Goal: Communication & Community: Connect with others

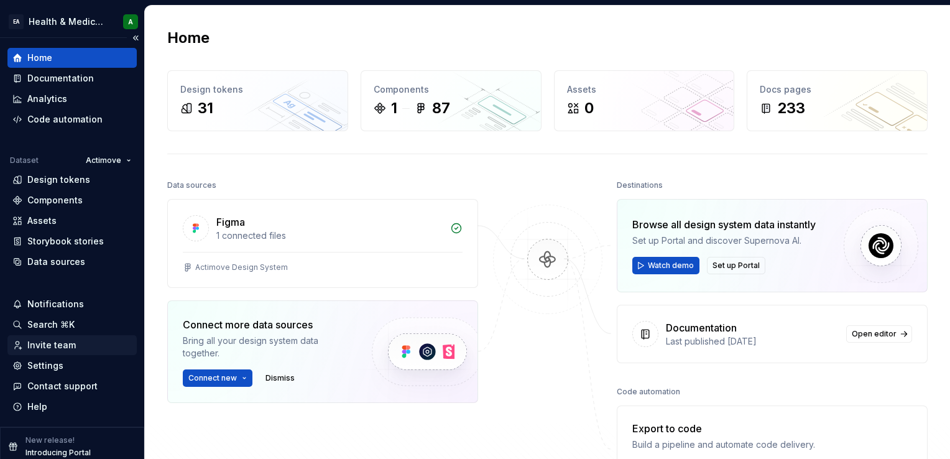
click at [53, 343] on div "Invite team" at bounding box center [51, 345] width 48 height 12
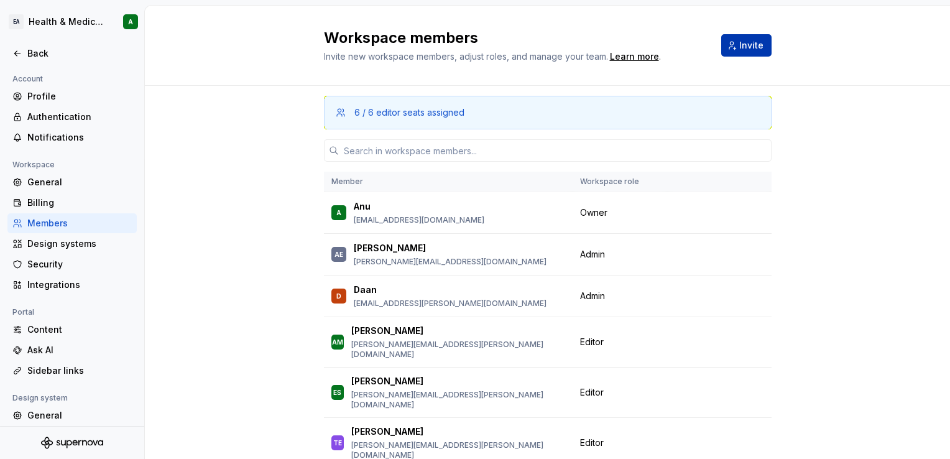
click at [749, 49] on span "Invite" at bounding box center [751, 45] width 24 height 12
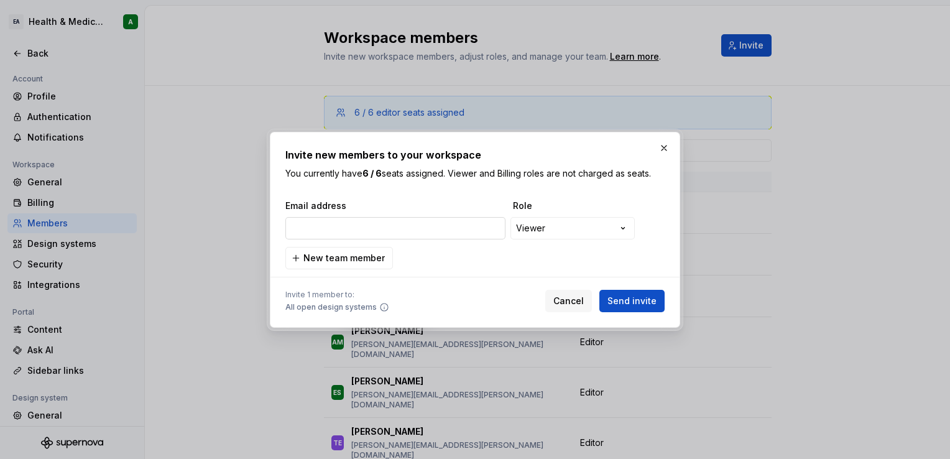
click at [421, 233] on input "email" at bounding box center [395, 228] width 220 height 22
type input "[PERSON_NAME][EMAIL_ADDRESS][PERSON_NAME][DOMAIN_NAME]"
click at [625, 305] on span "Send invite" at bounding box center [631, 301] width 49 height 12
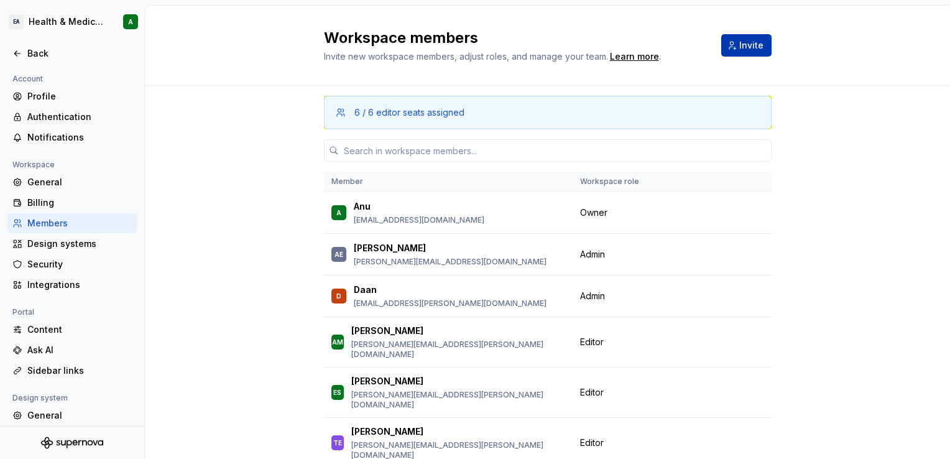
click at [741, 52] on button "Invite" at bounding box center [746, 45] width 50 height 22
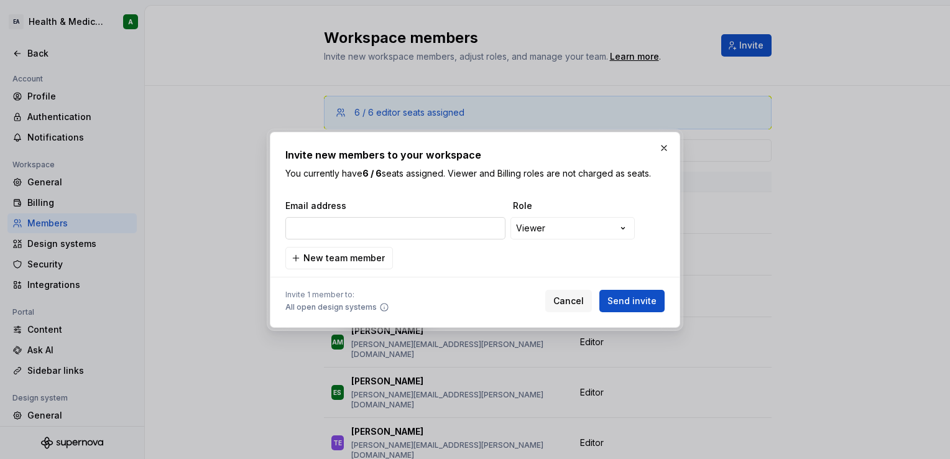
click at [410, 225] on input "email" at bounding box center [395, 228] width 220 height 22
type input "[EMAIL_ADDRESS][DOMAIN_NAME]"
click at [643, 301] on span "Send invite" at bounding box center [631, 301] width 49 height 12
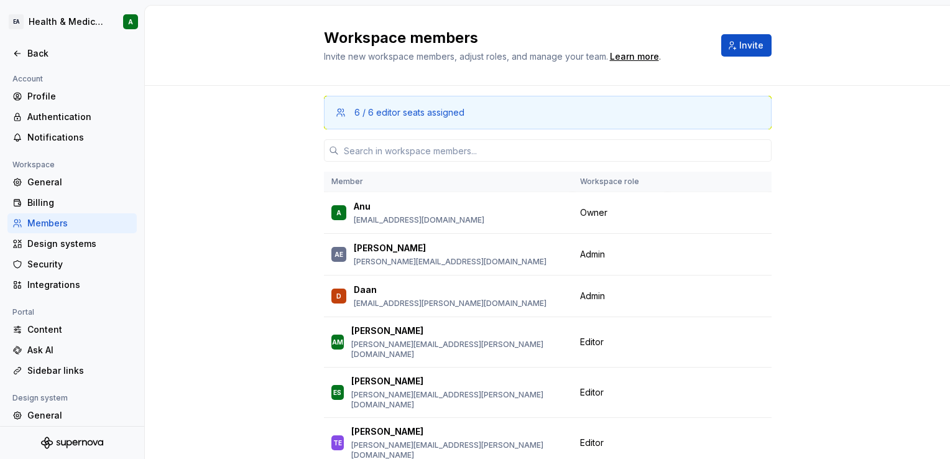
click at [619, 183] on th "Workspace role" at bounding box center [620, 182] width 95 height 21
drag, startPoint x: 464, startPoint y: 114, endPoint x: 349, endPoint y: 111, distance: 114.5
click at [354, 111] on div "6 / 6 editor seats assigned" at bounding box center [553, 112] width 399 height 12
copy div "6 / 6 editor seats assigned"
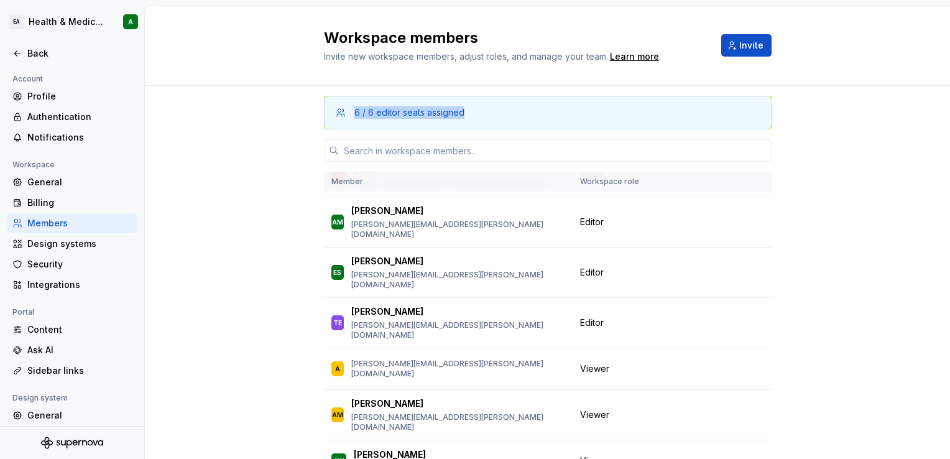
scroll to position [124, 0]
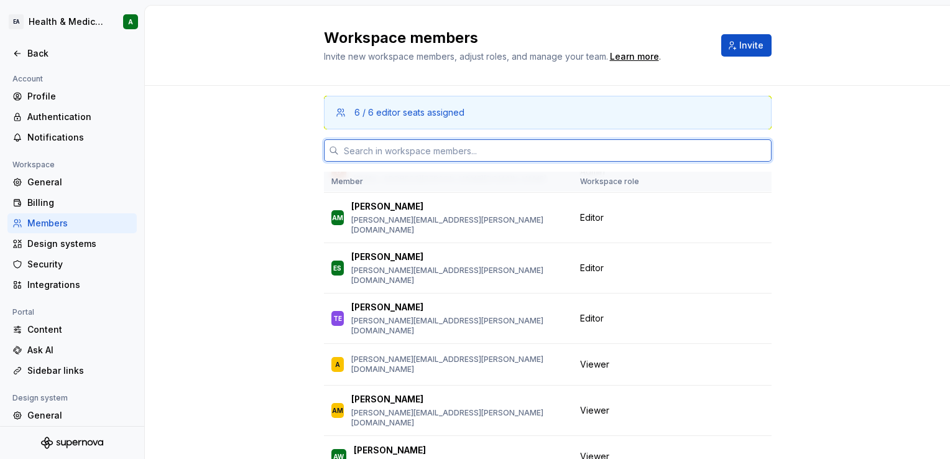
click at [500, 155] on input "text" at bounding box center [555, 150] width 433 height 22
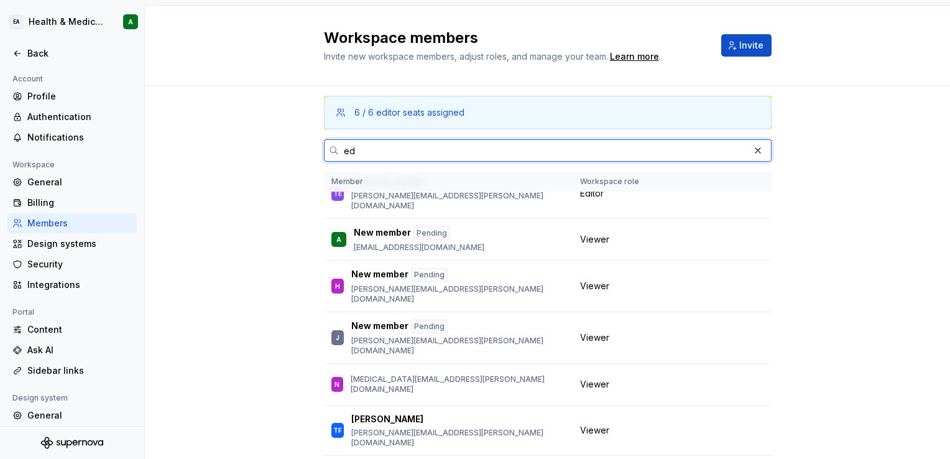
scroll to position [0, 0]
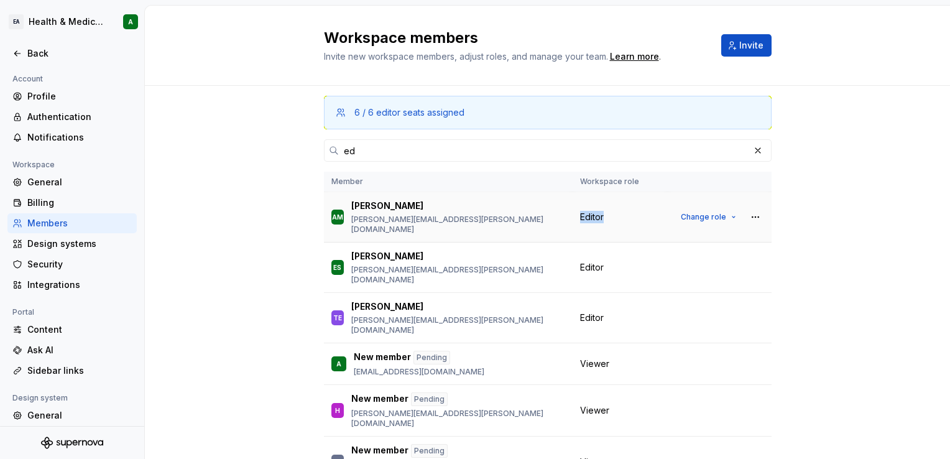
drag, startPoint x: 609, startPoint y: 218, endPoint x: 576, endPoint y: 215, distance: 33.7
click at [580, 215] on div "Editor" at bounding box center [620, 217] width 80 height 12
copy span "Editor"
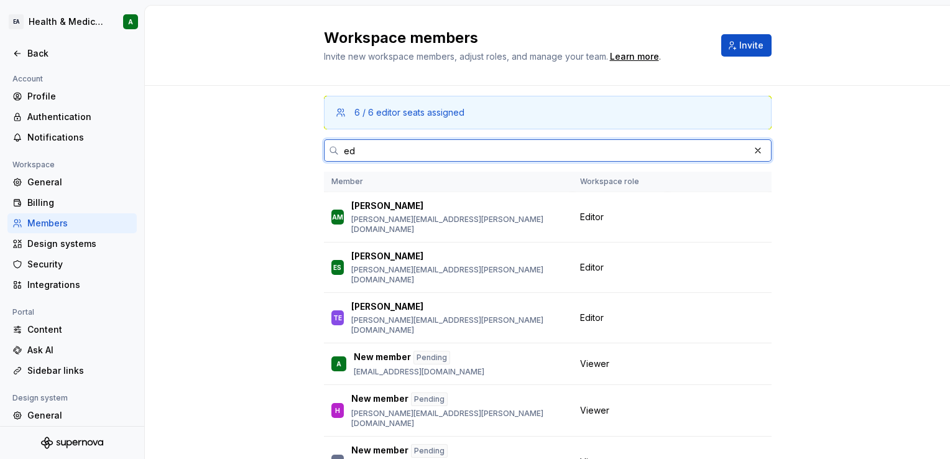
drag, startPoint x: 355, startPoint y: 144, endPoint x: 338, endPoint y: 147, distance: 17.7
click at [339, 147] on input "ed" at bounding box center [544, 150] width 410 height 22
paste input "Editor"
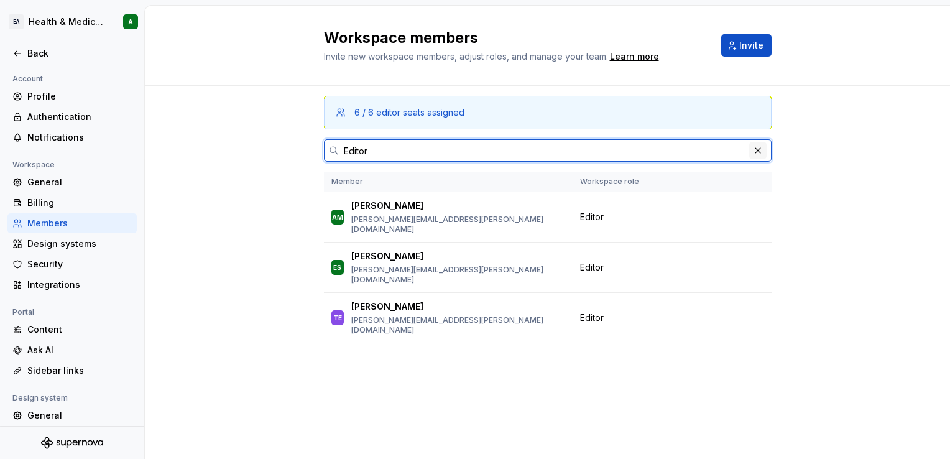
type input "Editor"
click at [754, 152] on button "button" at bounding box center [757, 150] width 17 height 17
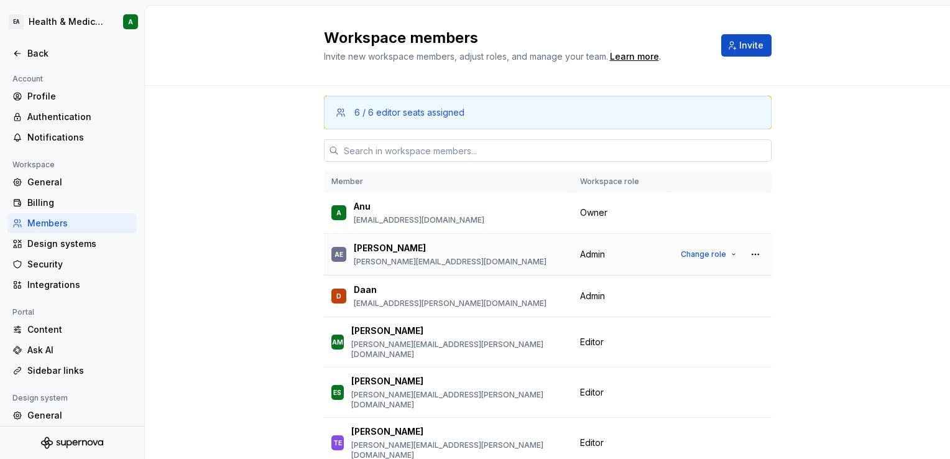
click at [591, 253] on span "Admin" at bounding box center [592, 254] width 25 height 12
click at [747, 256] on button "button" at bounding box center [755, 254] width 17 height 17
click at [813, 256] on div "6 / 6 editor seats assigned Member Workspace role A [PERSON_NAME] [PERSON_NAME]…" at bounding box center [547, 312] width 805 height 453
click at [706, 252] on span "Change role" at bounding box center [703, 254] width 45 height 10
click at [876, 153] on div "6 / 6 editor seats assigned Member Workspace role A [PERSON_NAME] [PERSON_NAME]…" at bounding box center [547, 312] width 805 height 453
